Goal: Information Seeking & Learning: Find specific fact

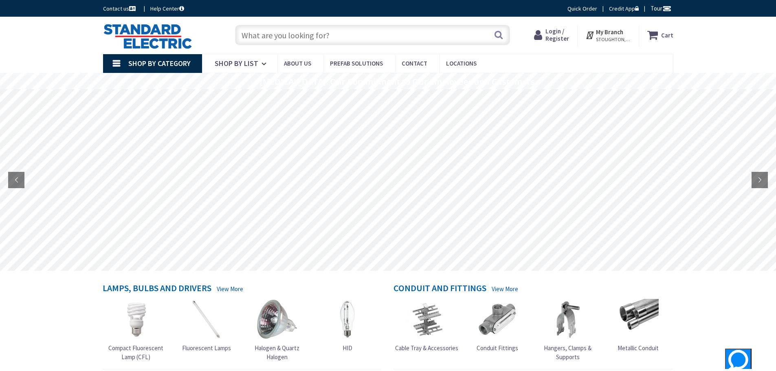
click at [281, 39] on input "text" at bounding box center [372, 35] width 275 height 20
click at [559, 31] on span "Login / Register" at bounding box center [557, 34] width 24 height 15
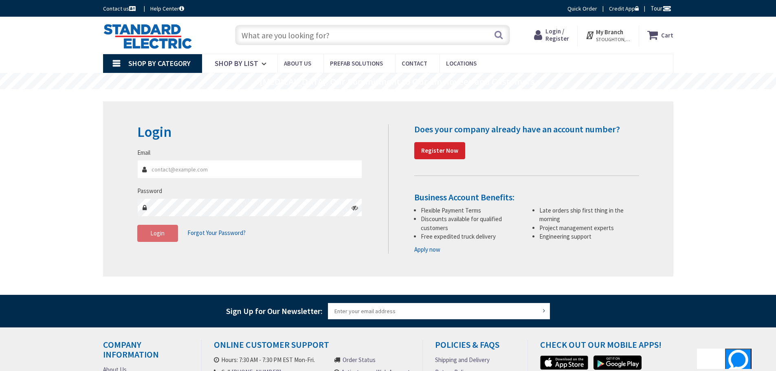
click at [170, 167] on input "Email" at bounding box center [249, 169] width 225 height 18
type input "joe.fili@wjiannazzi.com"
click at [155, 230] on span "Login" at bounding box center [157, 233] width 14 height 8
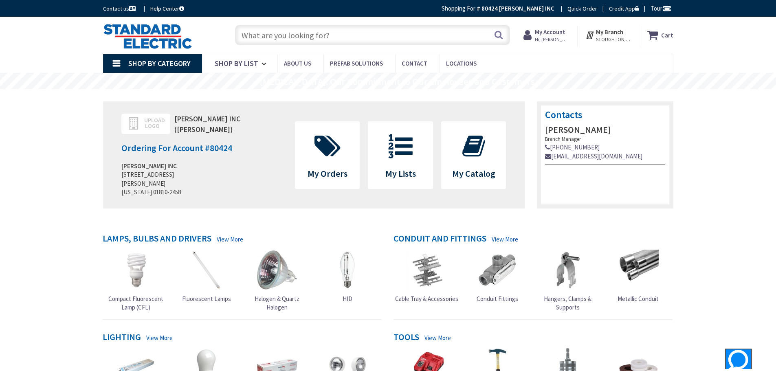
click at [266, 40] on input "text" at bounding box center [372, 35] width 275 height 20
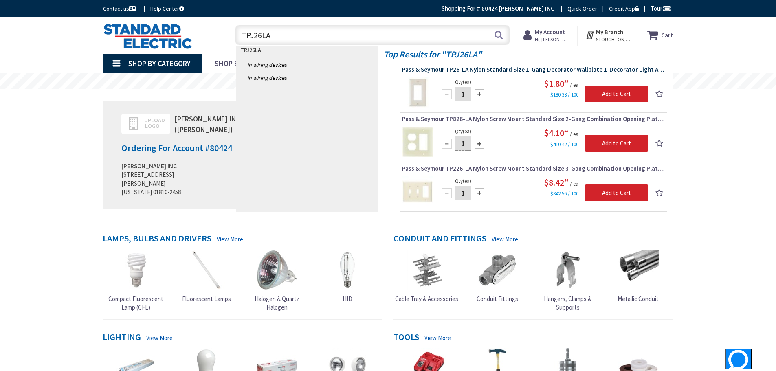
type input "TPJ26LA"
click at [477, 71] on span "Pass & Seymour TP26-LA Nylon Standard Size 1-Gang Decorator Wallplate 1-Decorat…" at bounding box center [533, 70] width 263 height 8
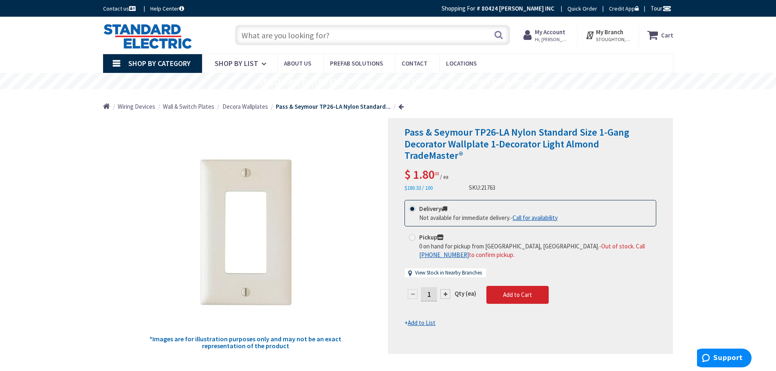
click at [264, 35] on input "text" at bounding box center [372, 35] width 275 height 20
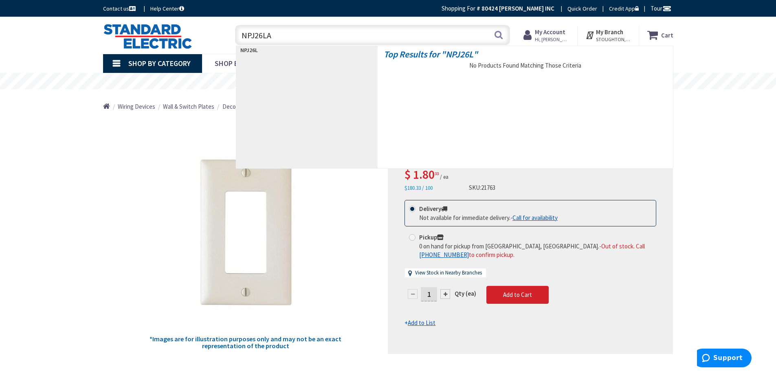
type input "NPJ26LA"
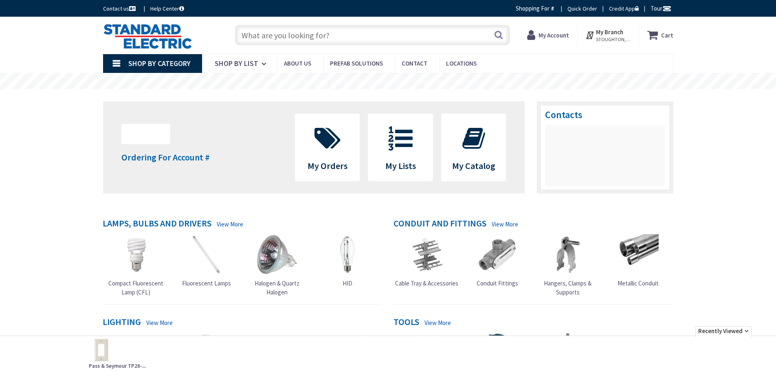
click at [272, 34] on input "text" at bounding box center [372, 35] width 275 height 20
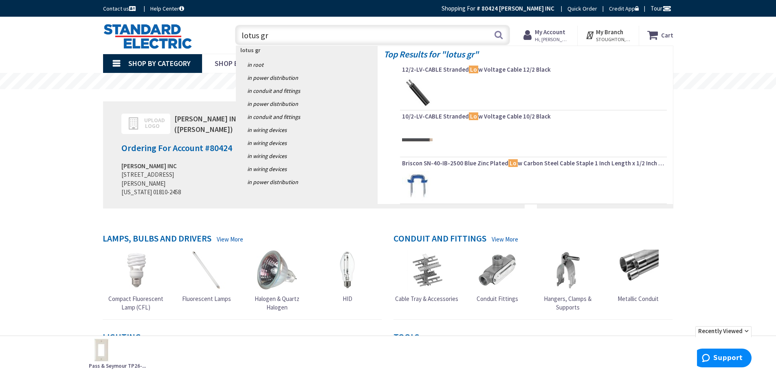
type input "lotus gr4"
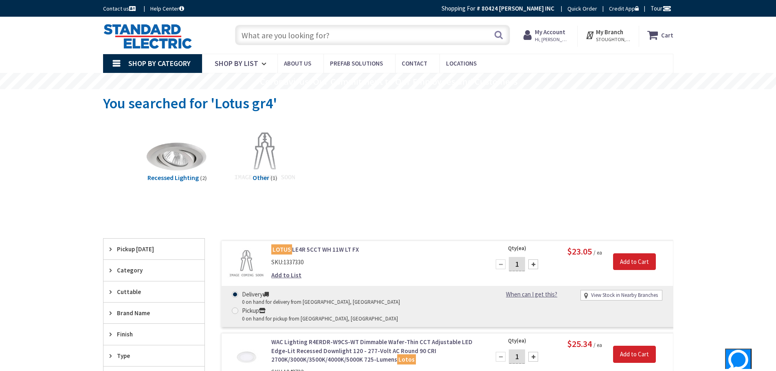
drag, startPoint x: 289, startPoint y: 37, endPoint x: 162, endPoint y: 18, distance: 128.0
click at [168, 19] on div "Skip to Content Toggle Nav Search Cart My Cart Close" at bounding box center [388, 35] width 611 height 37
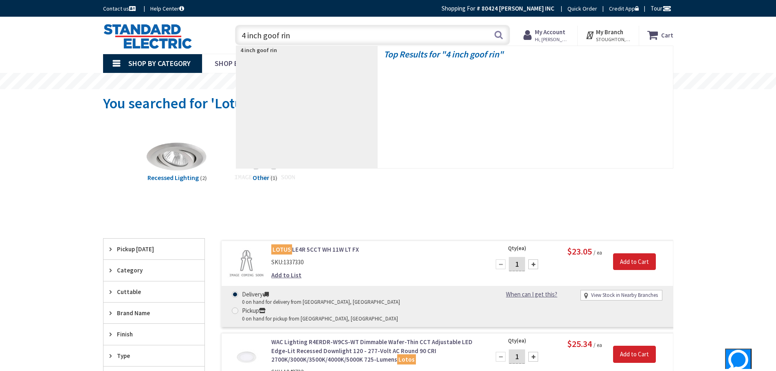
type input "4 inch goof ring"
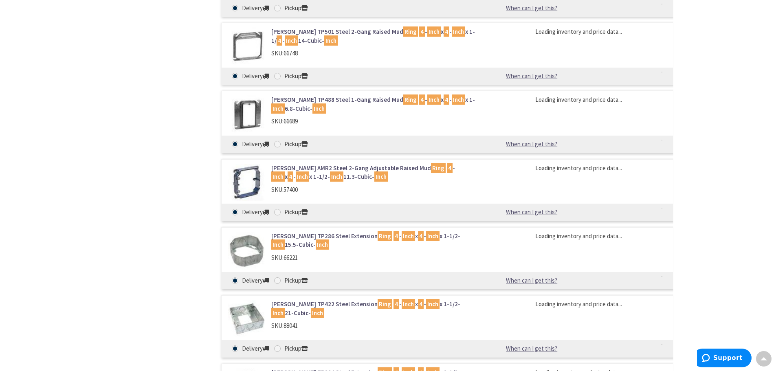
scroll to position [1344, 0]
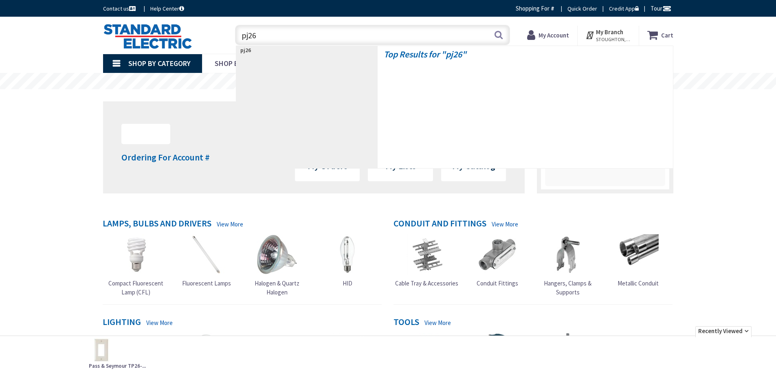
type input "pj26t"
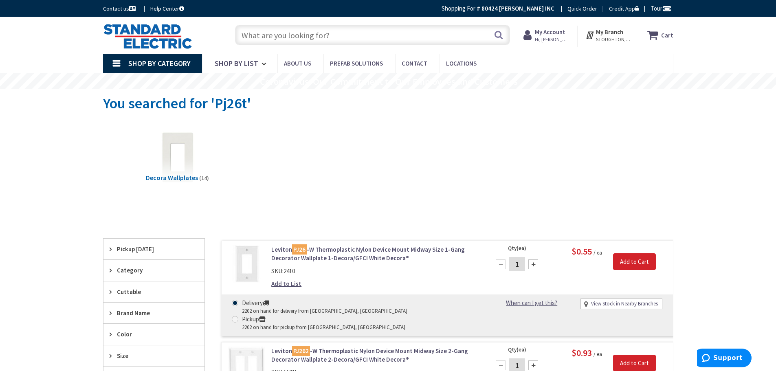
click at [289, 39] on input "text" at bounding box center [372, 35] width 275 height 20
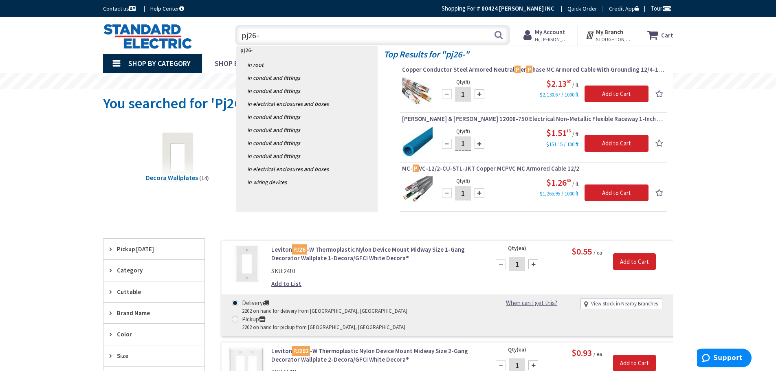
type input "pj26-t"
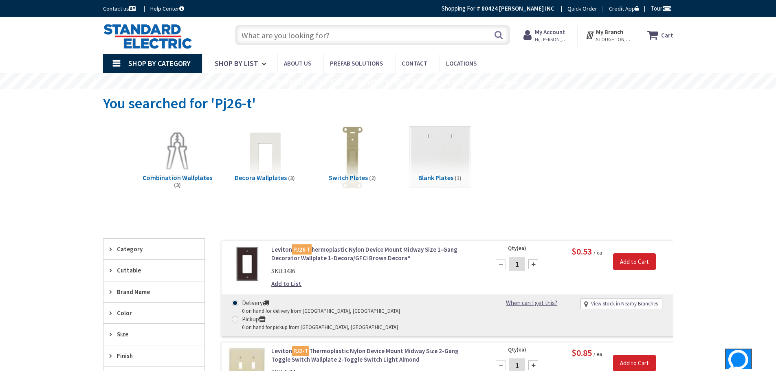
drag, startPoint x: 327, startPoint y: 32, endPoint x: 269, endPoint y: 39, distance: 59.1
click at [284, 37] on input "text" at bounding box center [372, 35] width 275 height 20
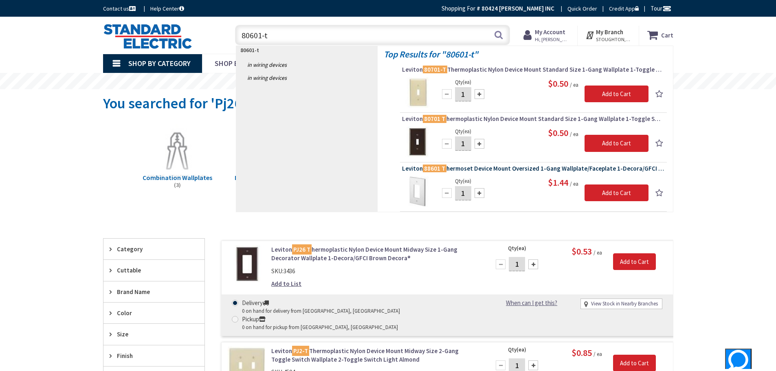
type input "80601-t"
click at [487, 168] on span "Leviton 88601 T hermoset Device Mount Oversized 1-Gang Wallplate/Faceplate 1-De…" at bounding box center [533, 168] width 263 height 8
